Goal: Task Accomplishment & Management: Complete application form

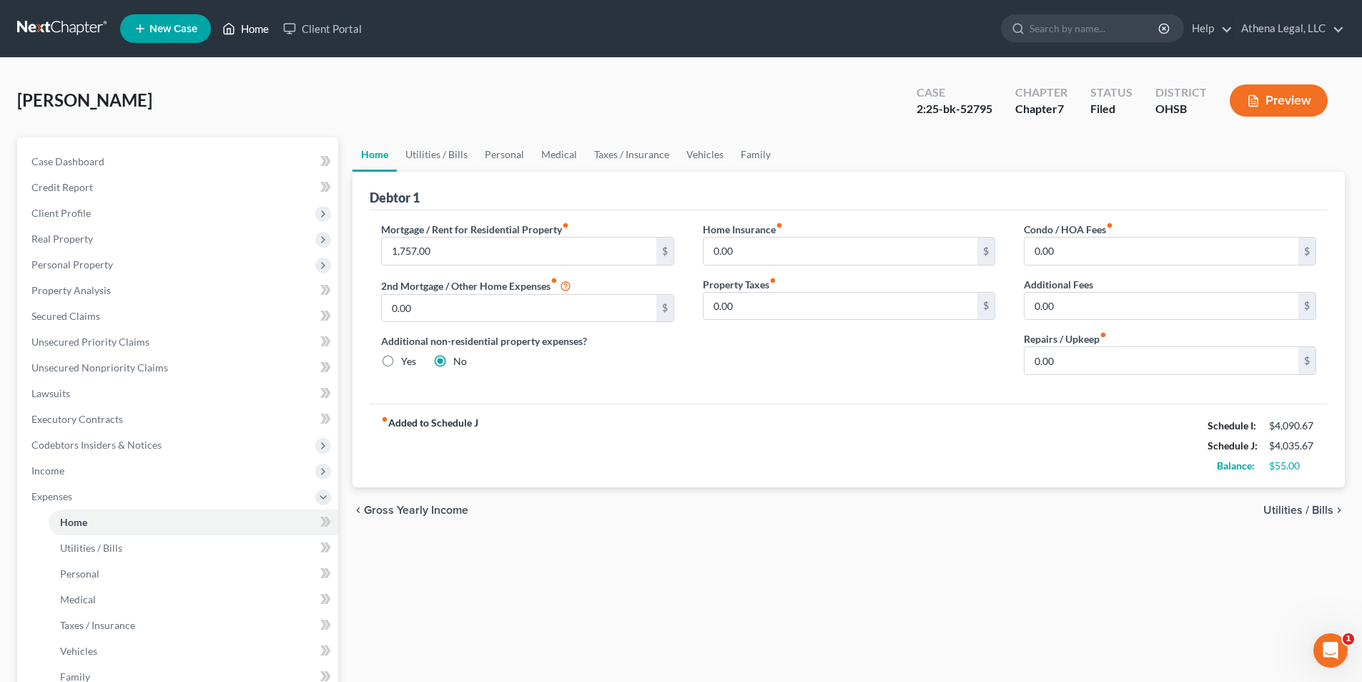
click at [258, 35] on link "Home" at bounding box center [245, 29] width 61 height 26
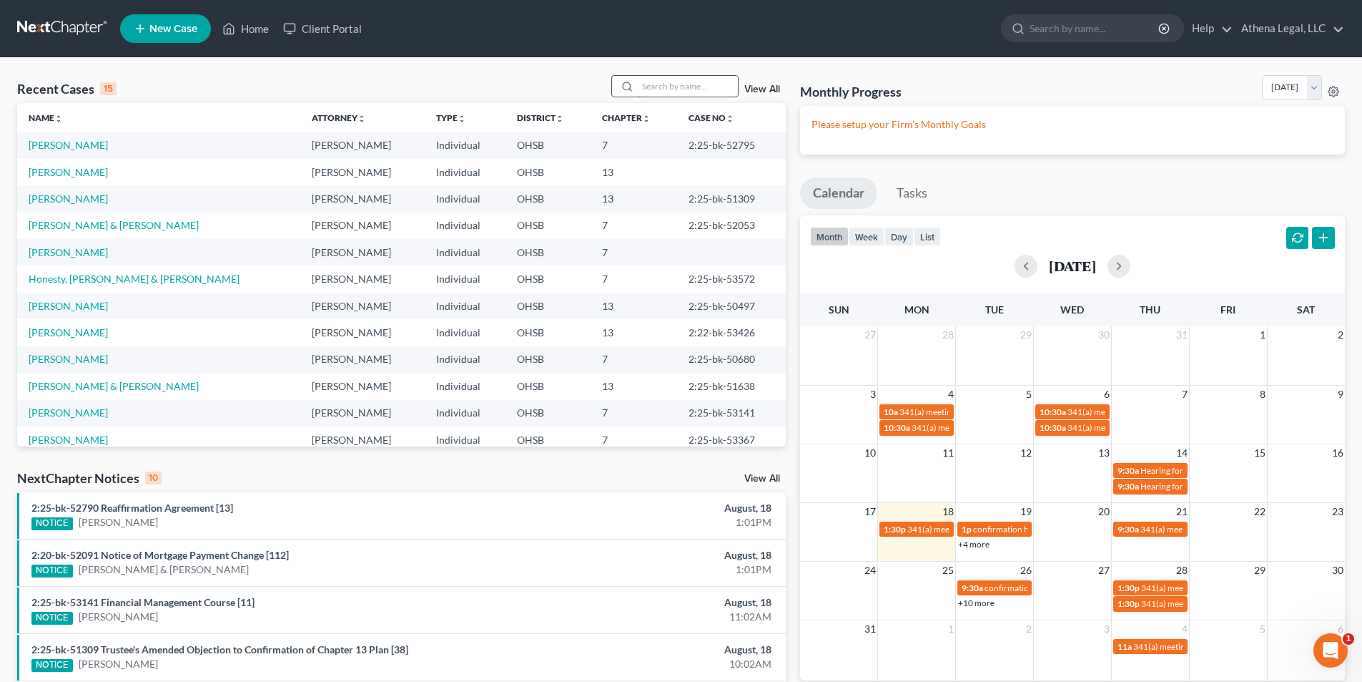
click at [646, 87] on input "search" at bounding box center [688, 86] width 100 height 21
type input "lithgow"
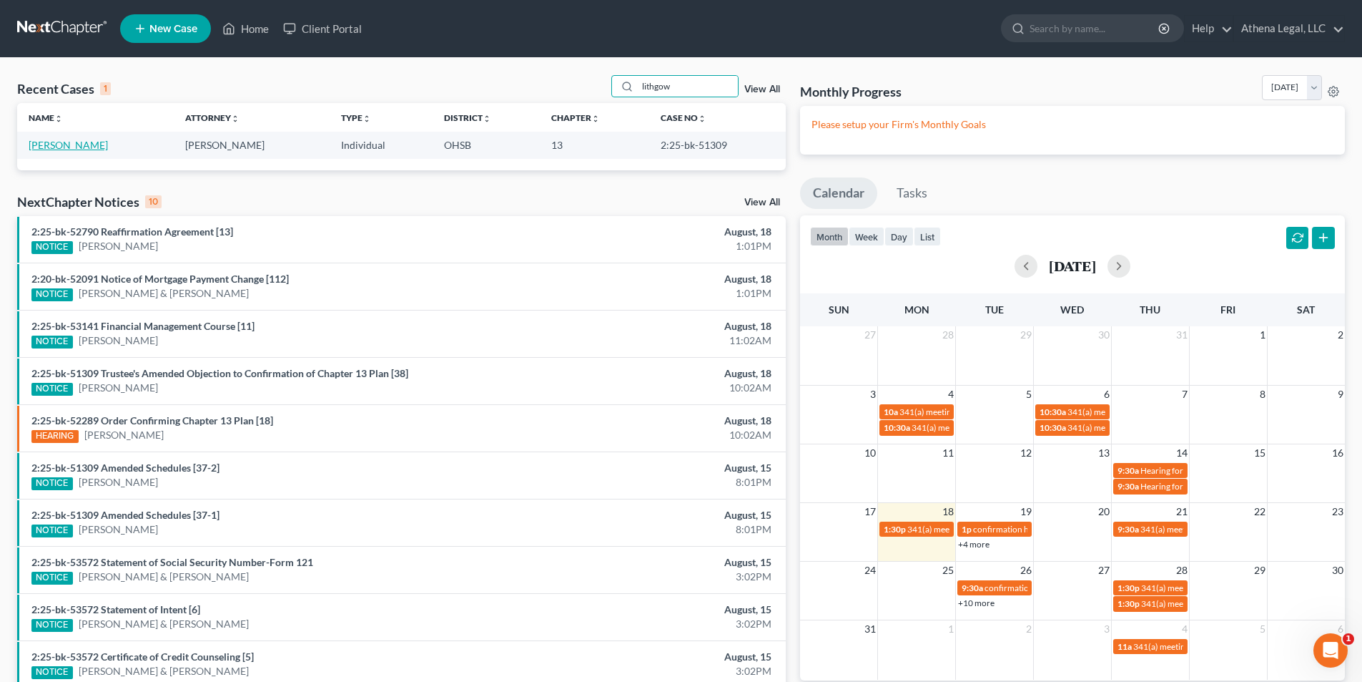
click at [59, 150] on link "[PERSON_NAME]" at bounding box center [68, 145] width 79 height 12
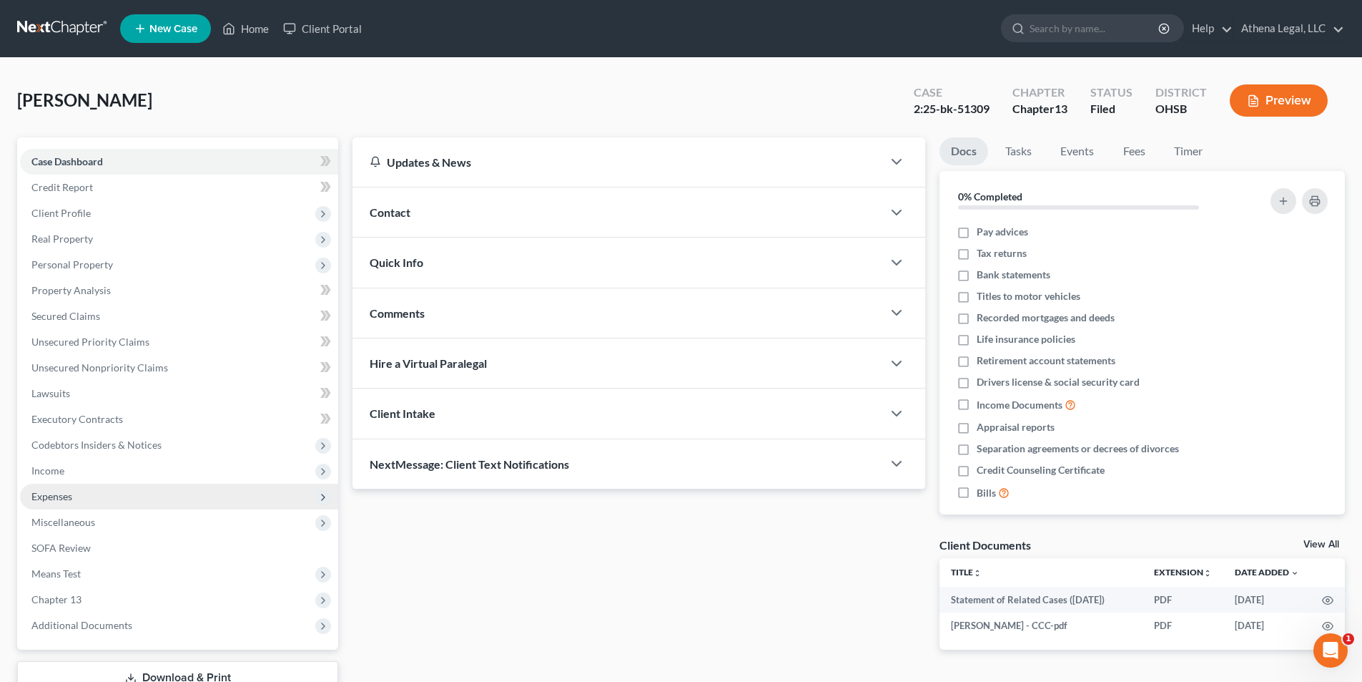
click at [72, 495] on span "Expenses" at bounding box center [51, 496] width 41 height 12
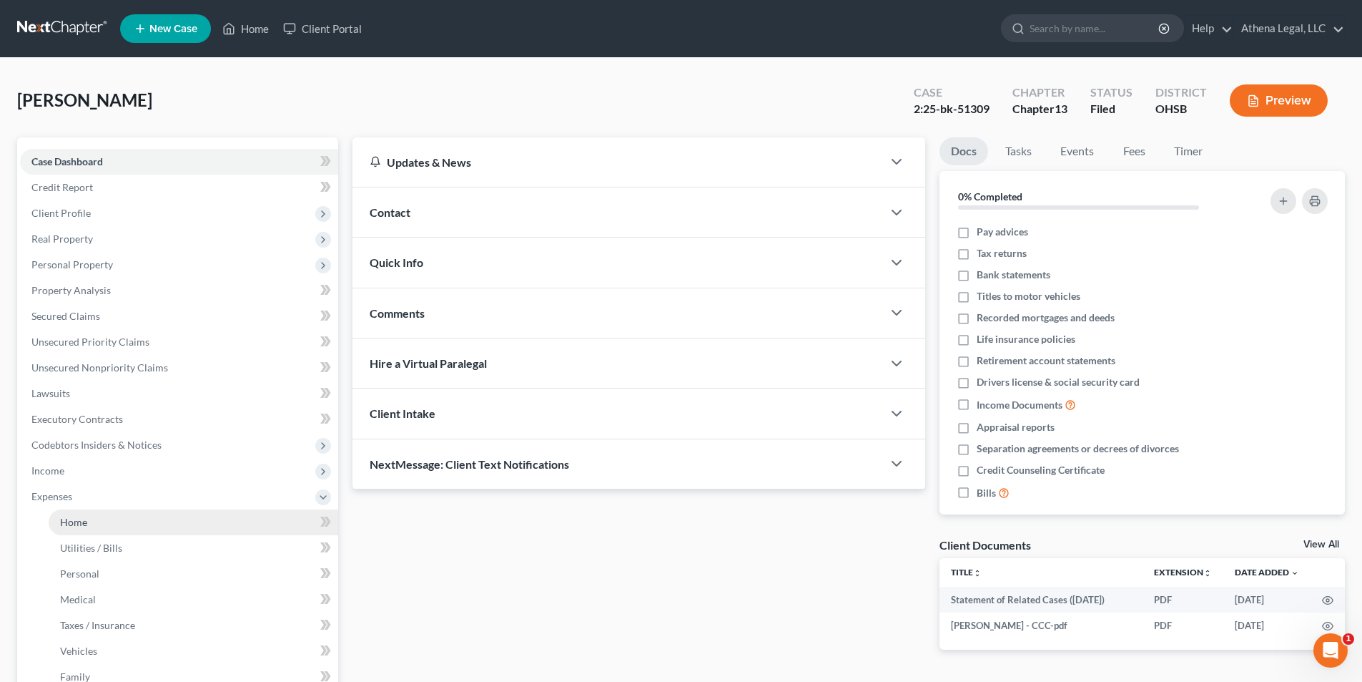
click at [71, 523] on span "Home" at bounding box center [73, 522] width 27 height 12
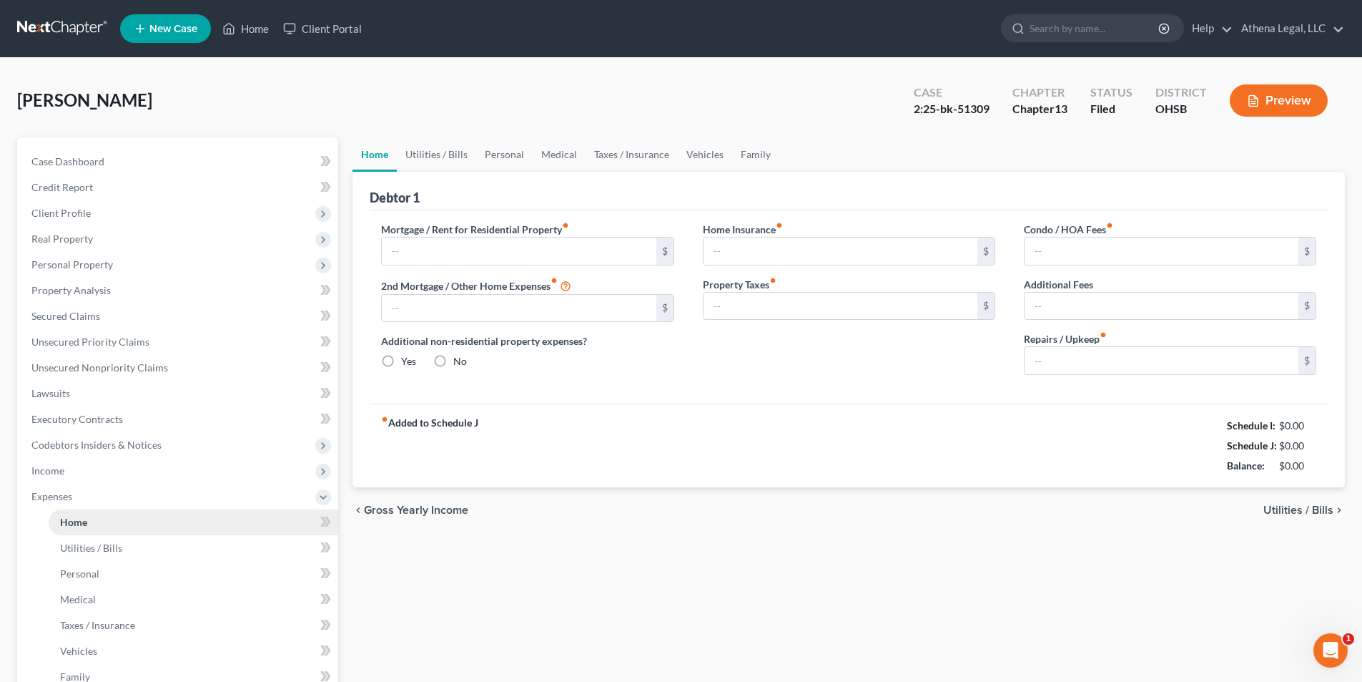
type input "0.00"
type input "214.00"
radio input "true"
type input "0.00"
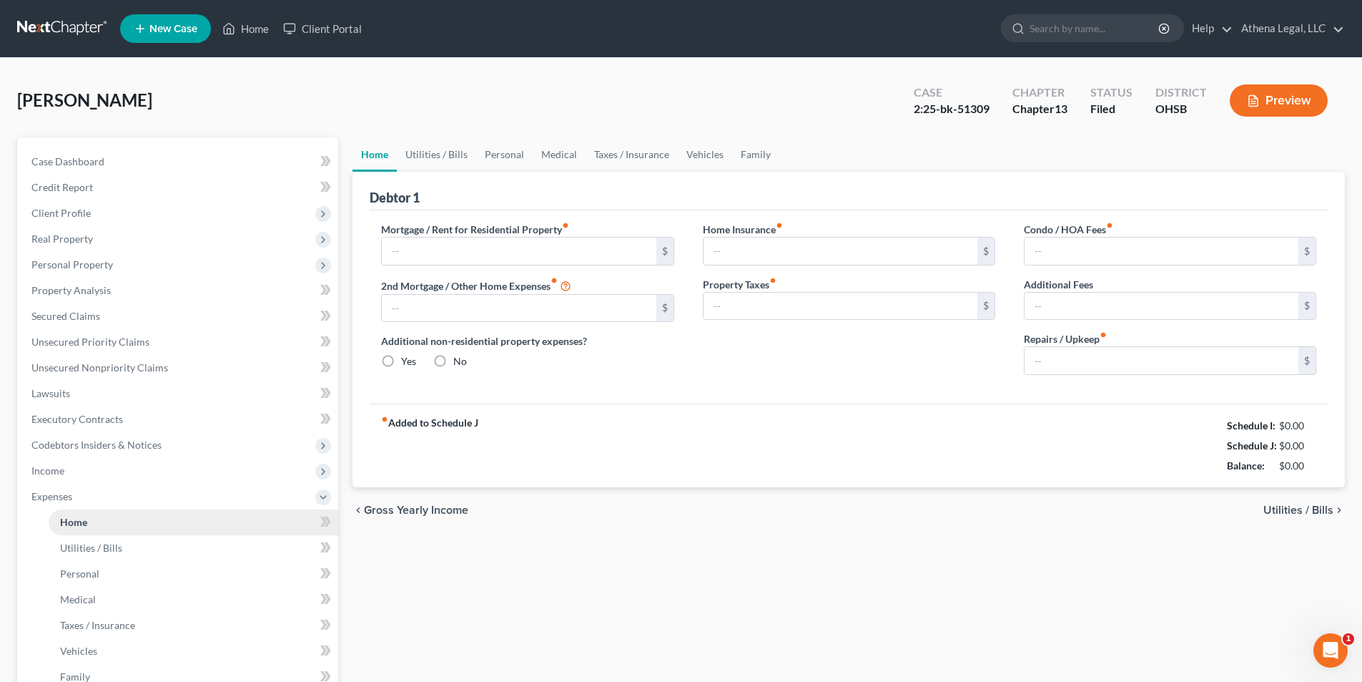
type input "0.00"
type input "200.00"
click at [419, 159] on link "Utilities / Bills" at bounding box center [436, 154] width 79 height 34
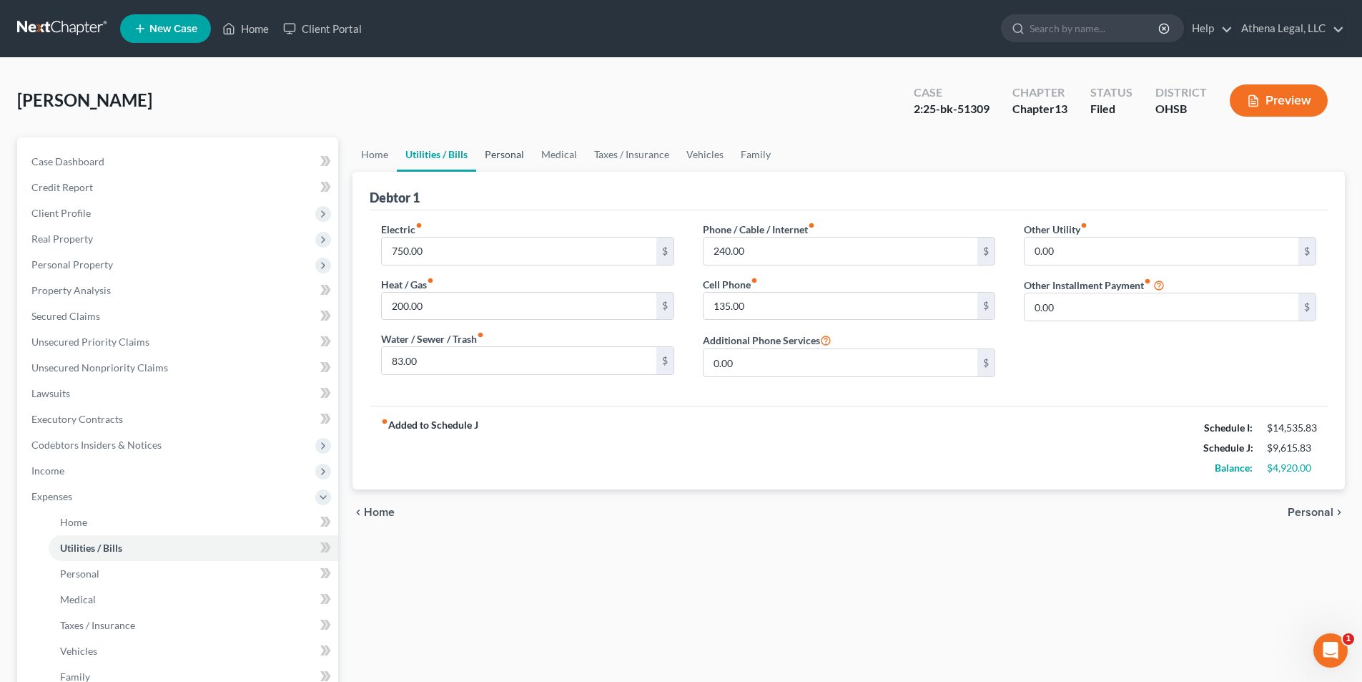
click at [491, 152] on link "Personal" at bounding box center [504, 154] width 57 height 34
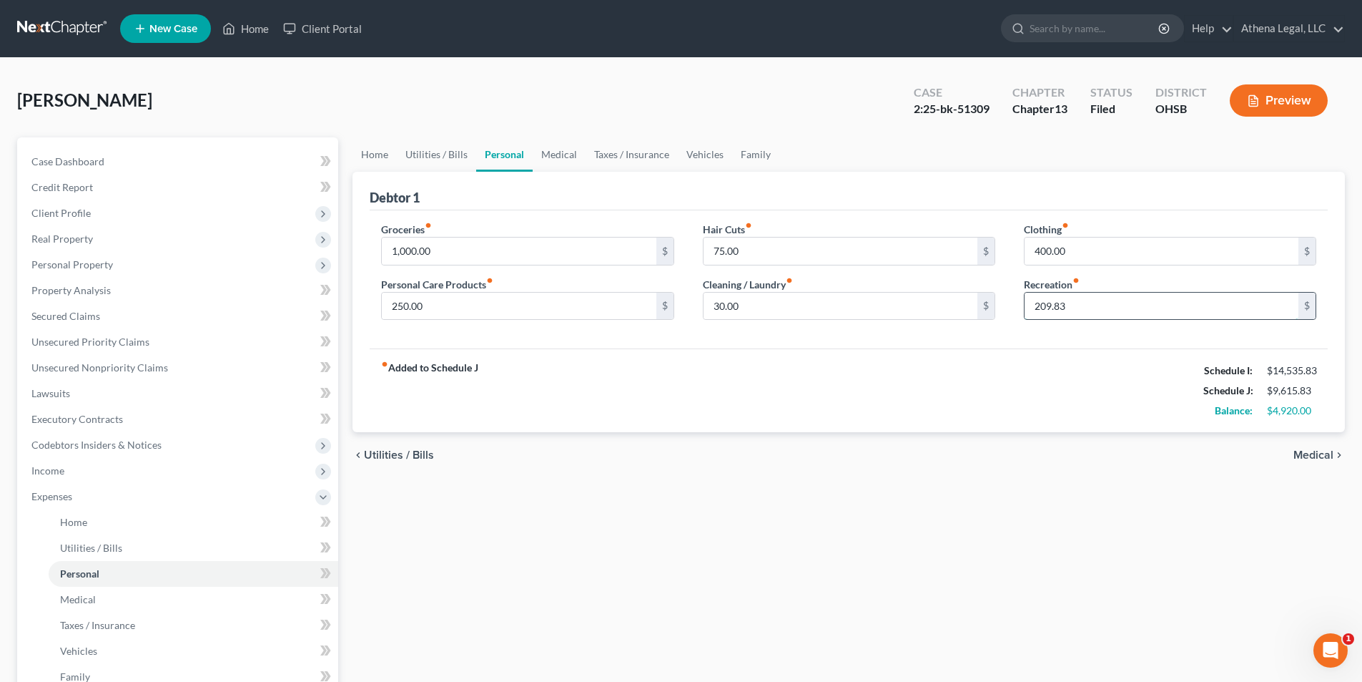
click at [1104, 318] on input "209.83" at bounding box center [1162, 306] width 274 height 27
type input "59.83"
click at [108, 335] on span "Unsecured Priority Claims" at bounding box center [90, 341] width 118 height 12
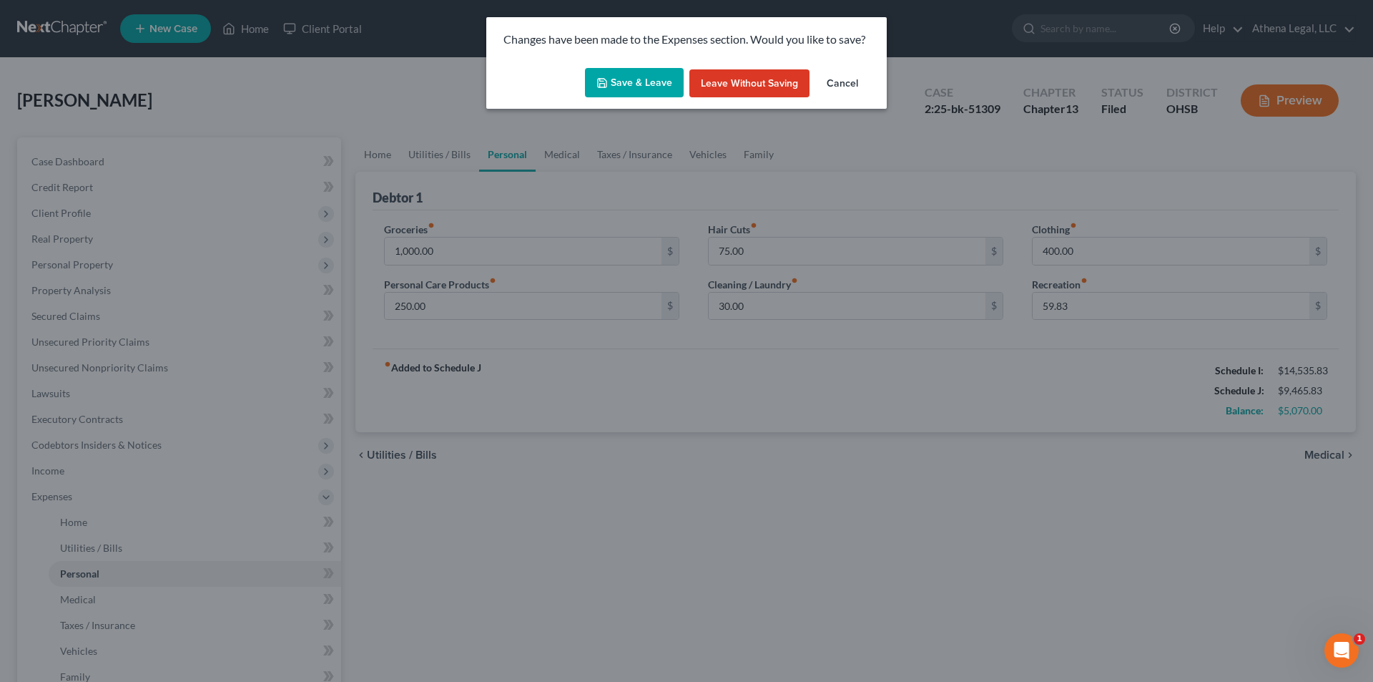
click at [622, 88] on button "Save & Leave" at bounding box center [634, 83] width 99 height 30
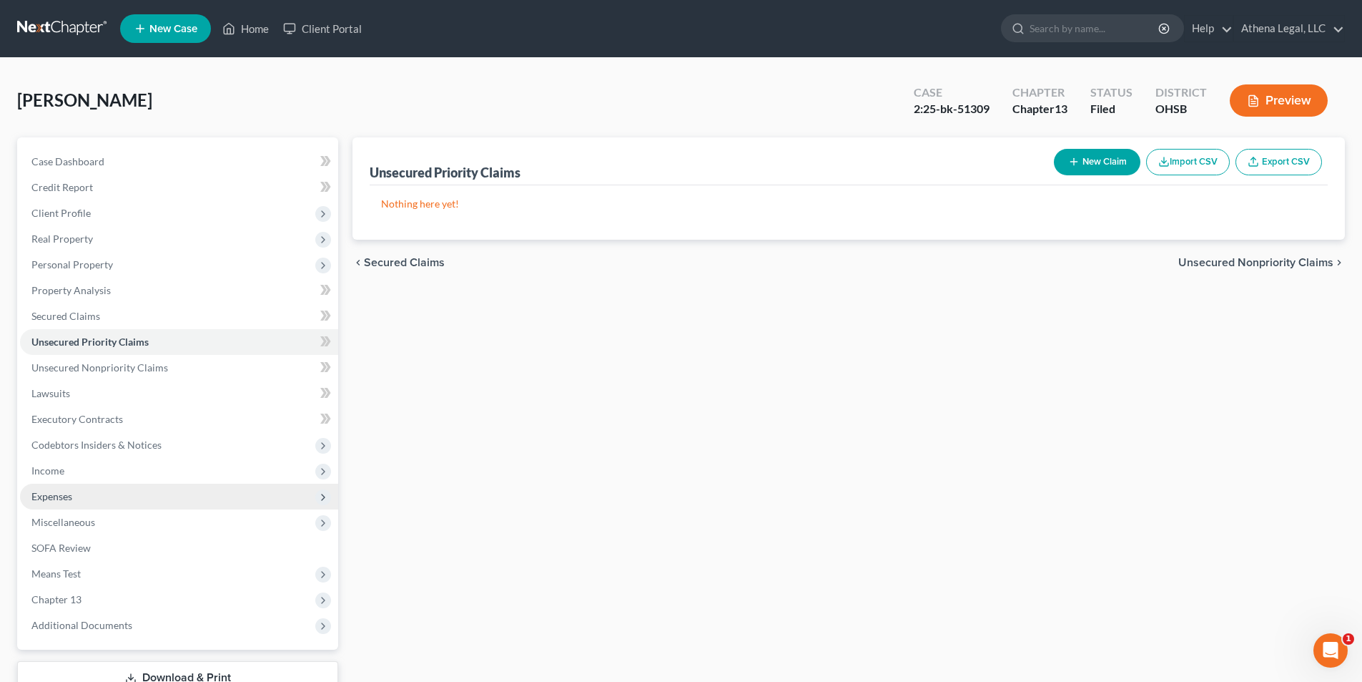
click at [64, 488] on span "Expenses" at bounding box center [179, 496] width 318 height 26
